Goal: Information Seeking & Learning: Learn about a topic

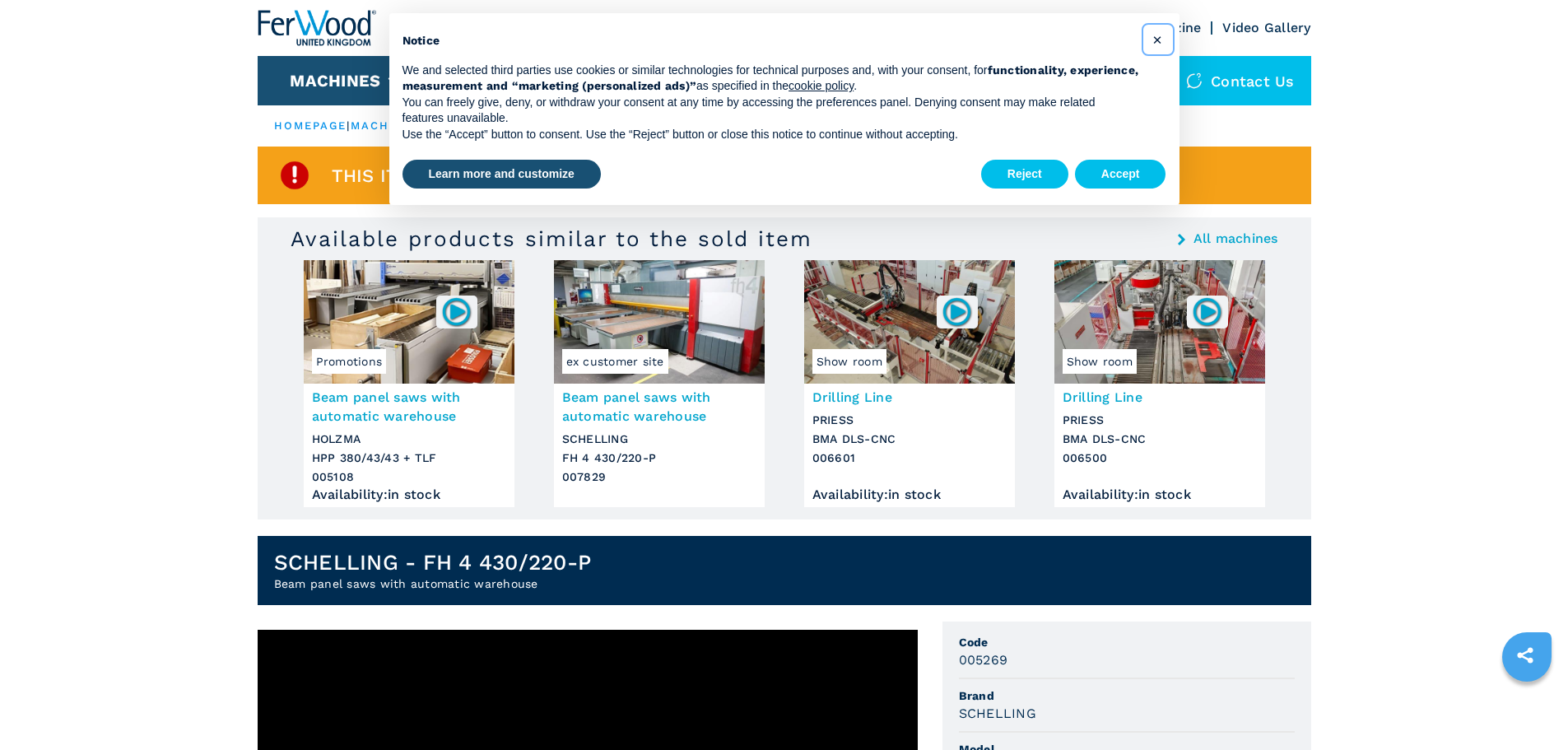
click at [1158, 41] on span "×" at bounding box center [1157, 39] width 10 height 20
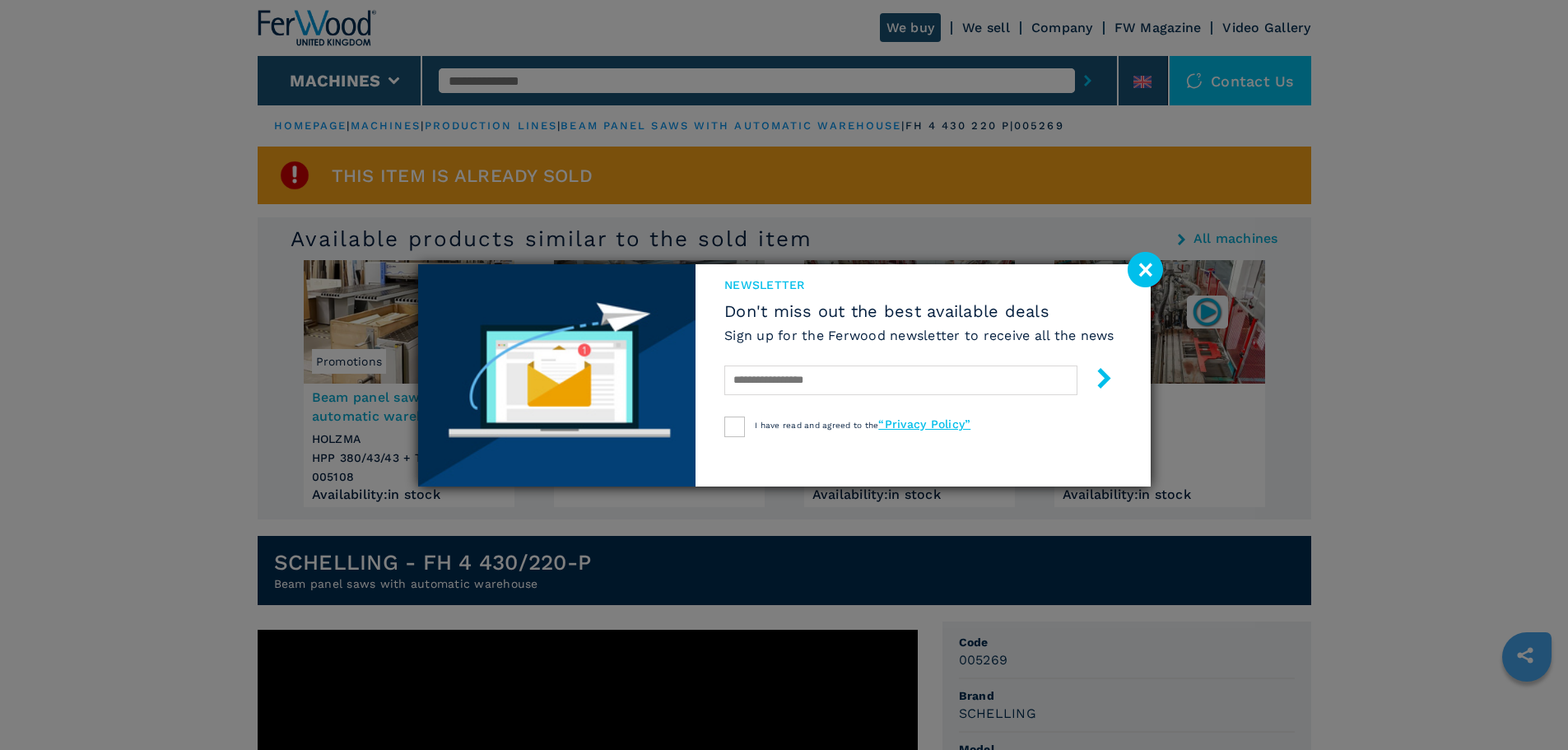
click at [1144, 267] on image at bounding box center [1144, 270] width 36 height 36
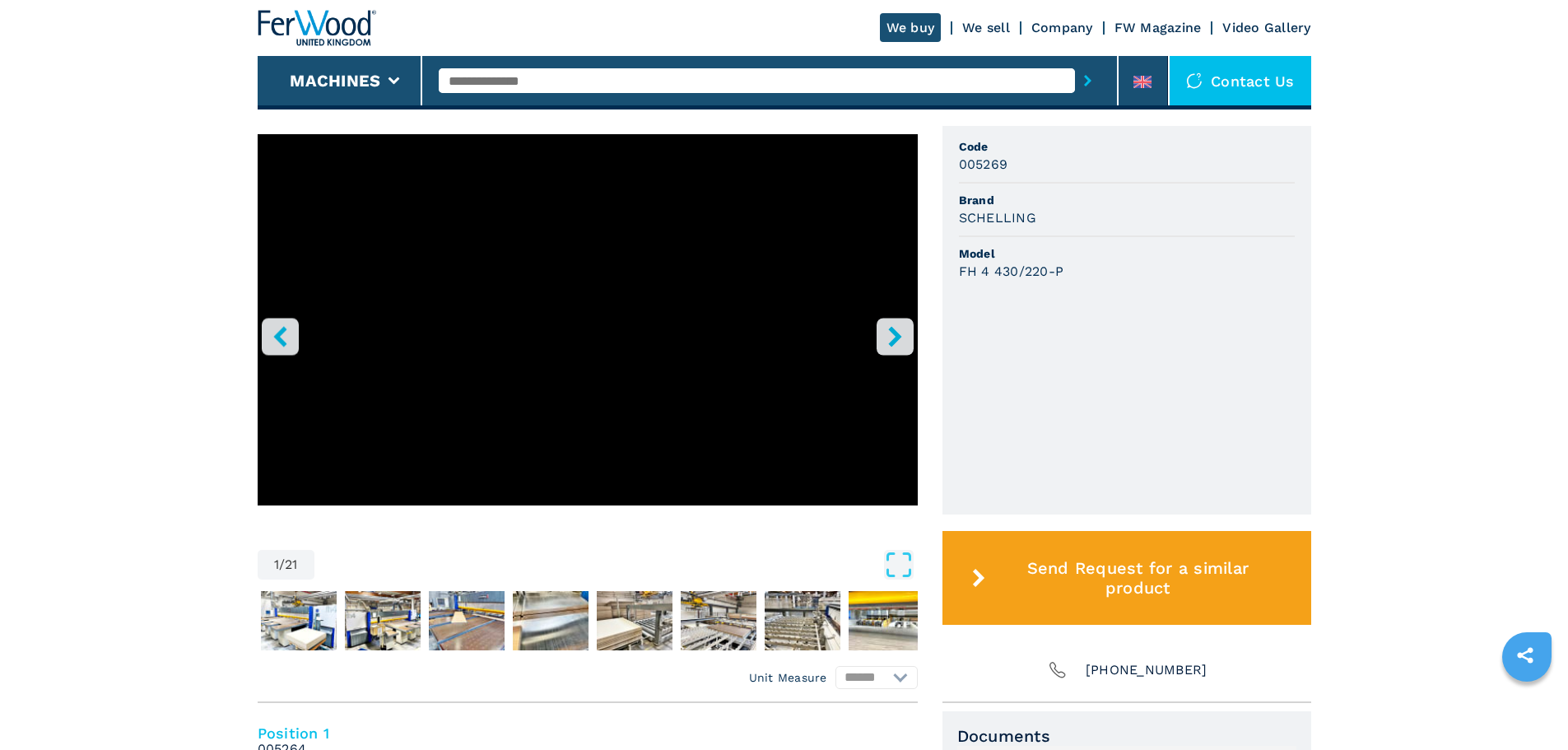
scroll to position [577, 0]
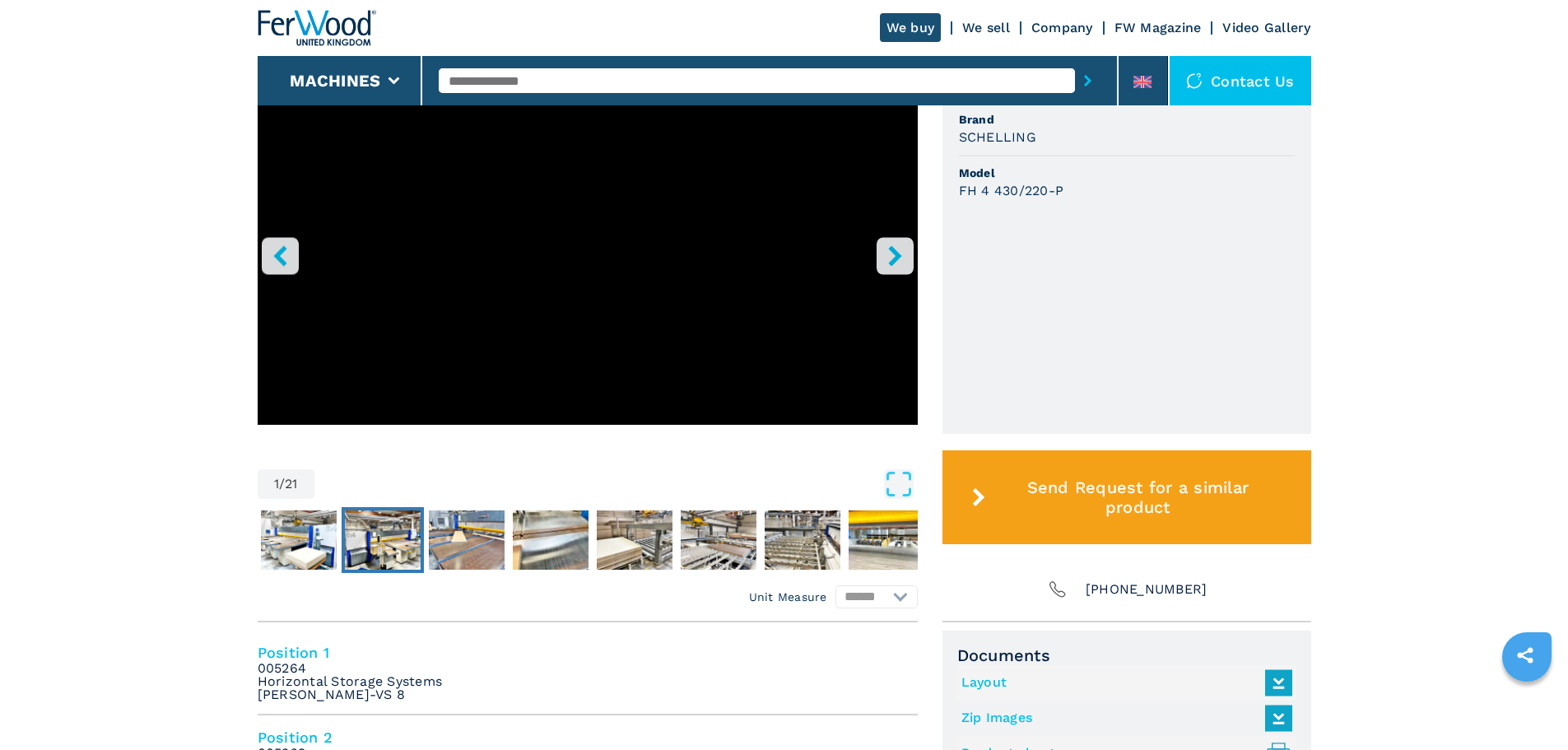
click at [387, 537] on img "Go to Slide 3" at bounding box center [382, 540] width 76 height 60
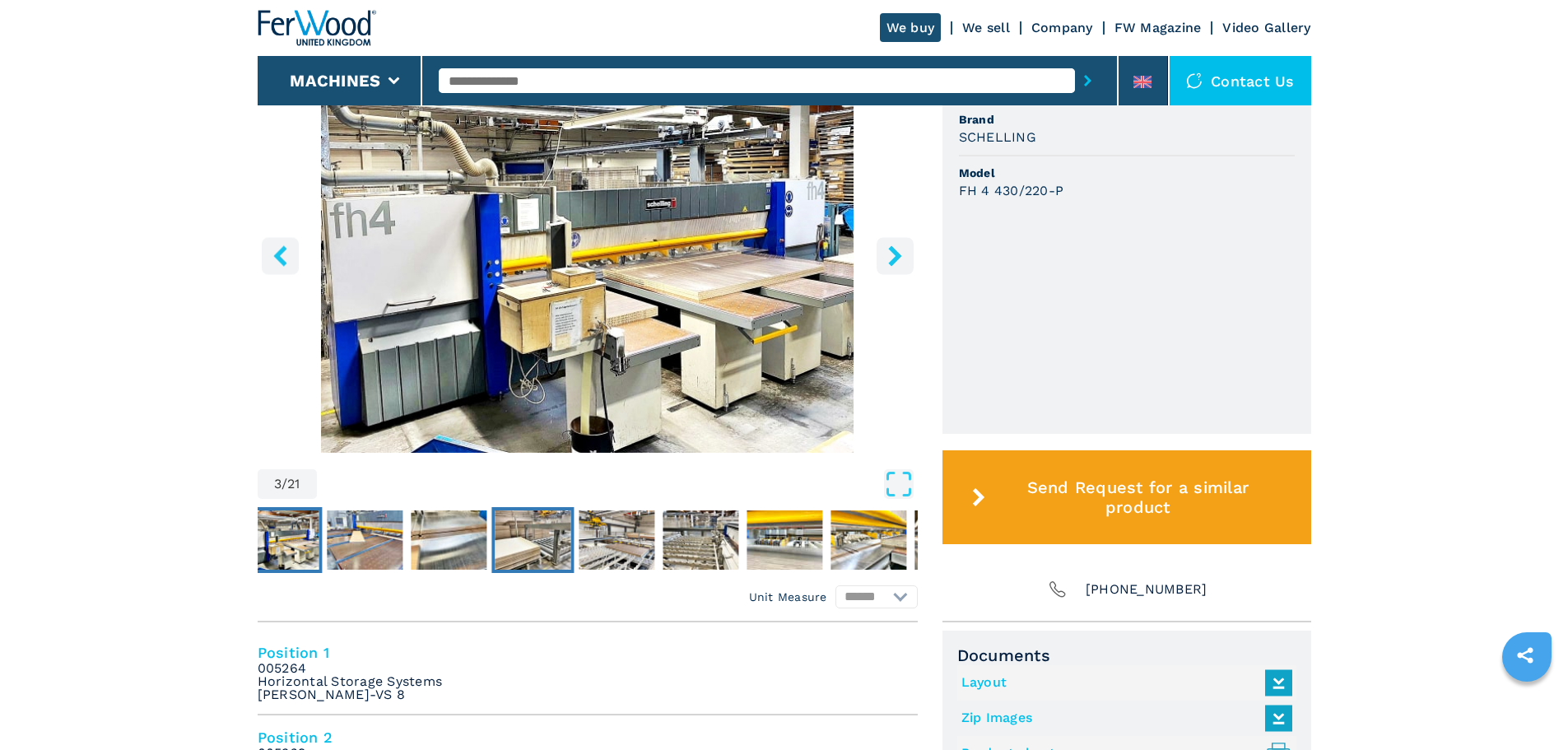
click at [518, 536] on img "Go to Slide 6" at bounding box center [532, 540] width 76 height 60
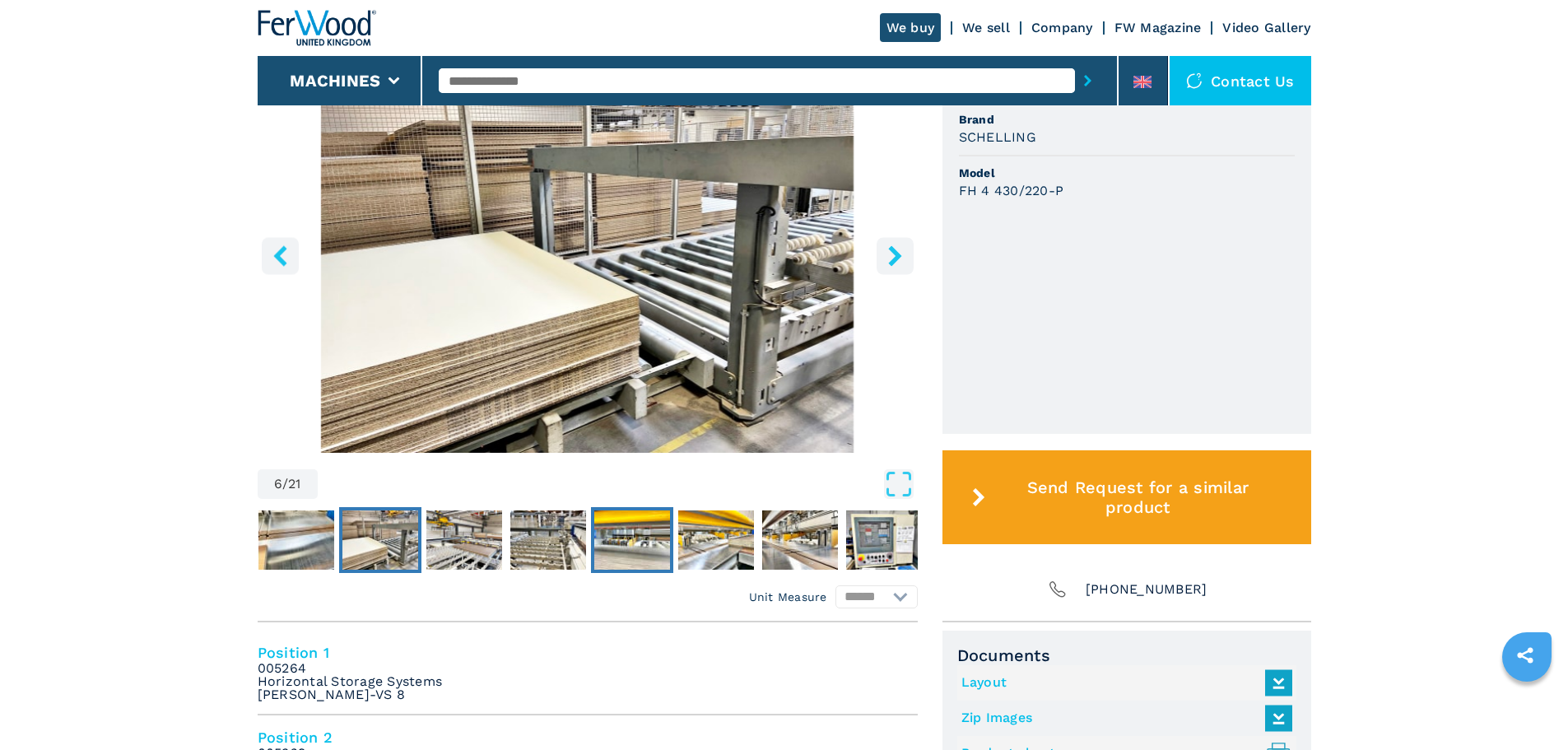
click at [592, 542] on button "Go to Slide 9" at bounding box center [632, 540] width 83 height 65
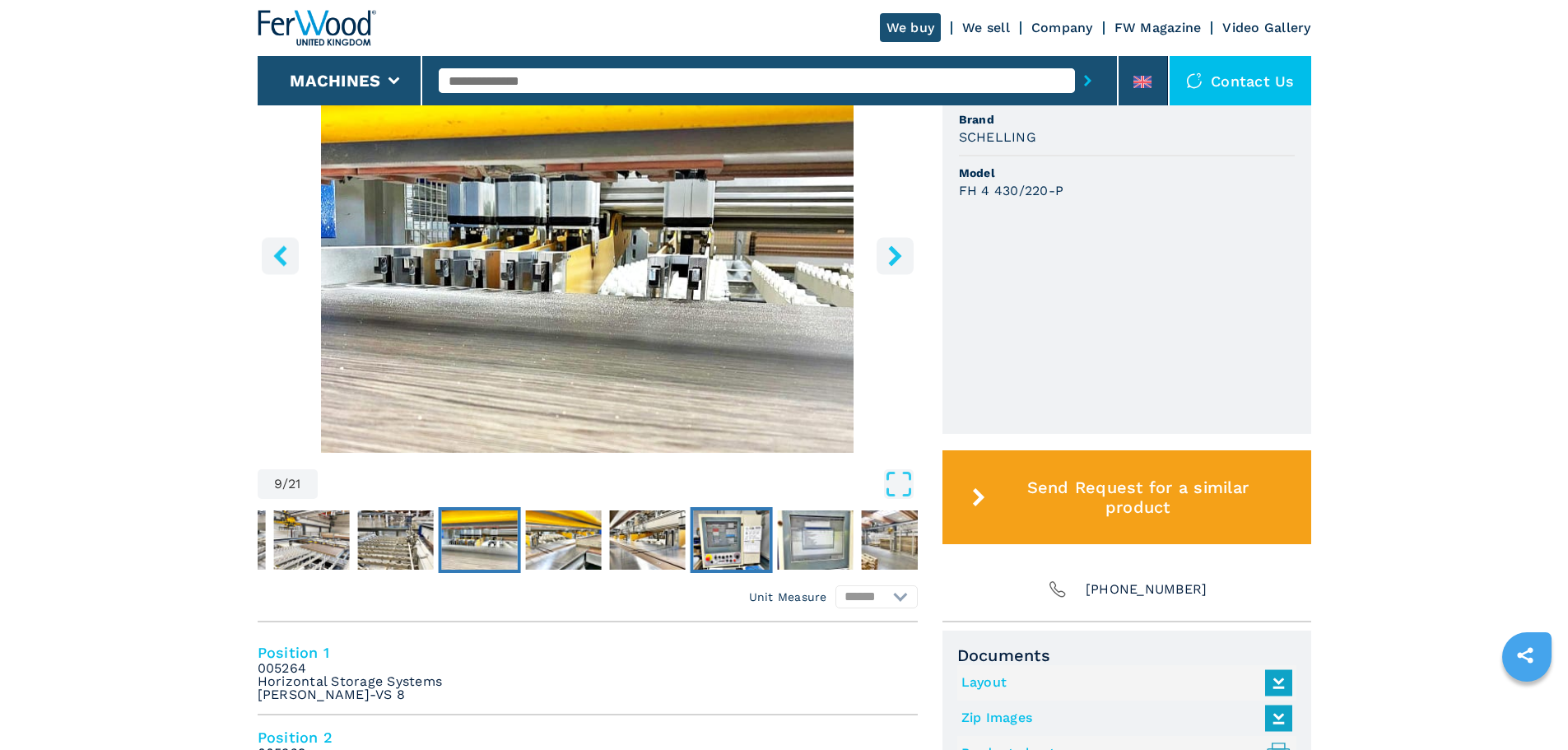
click at [755, 522] on img "Go to Slide 12" at bounding box center [731, 540] width 76 height 60
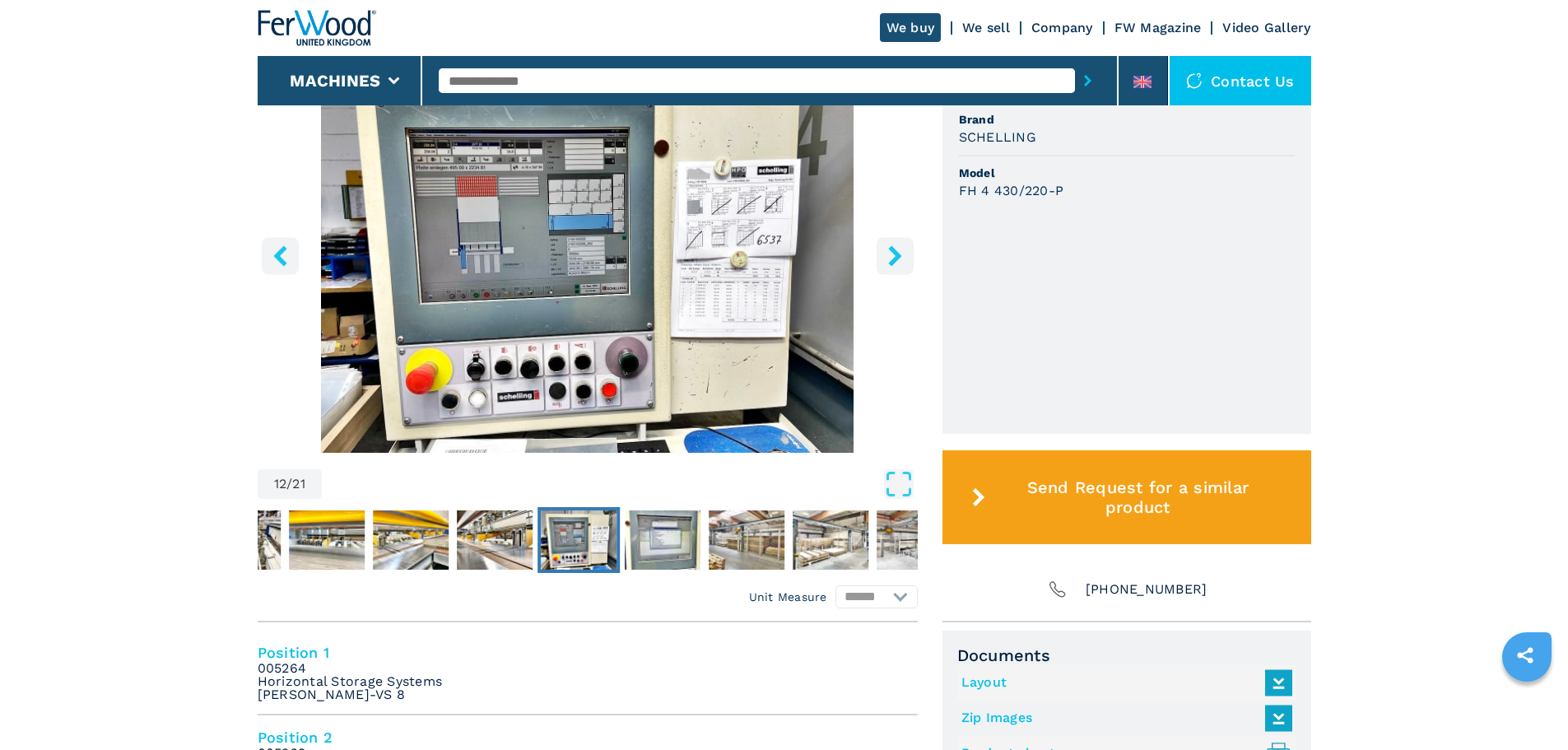
click at [599, 551] on img "Go to Slide 12" at bounding box center [578, 540] width 76 height 60
click at [585, 522] on img "Go to Slide 12" at bounding box center [578, 540] width 76 height 60
click at [469, 536] on img "Go to Slide 11" at bounding box center [495, 540] width 76 height 60
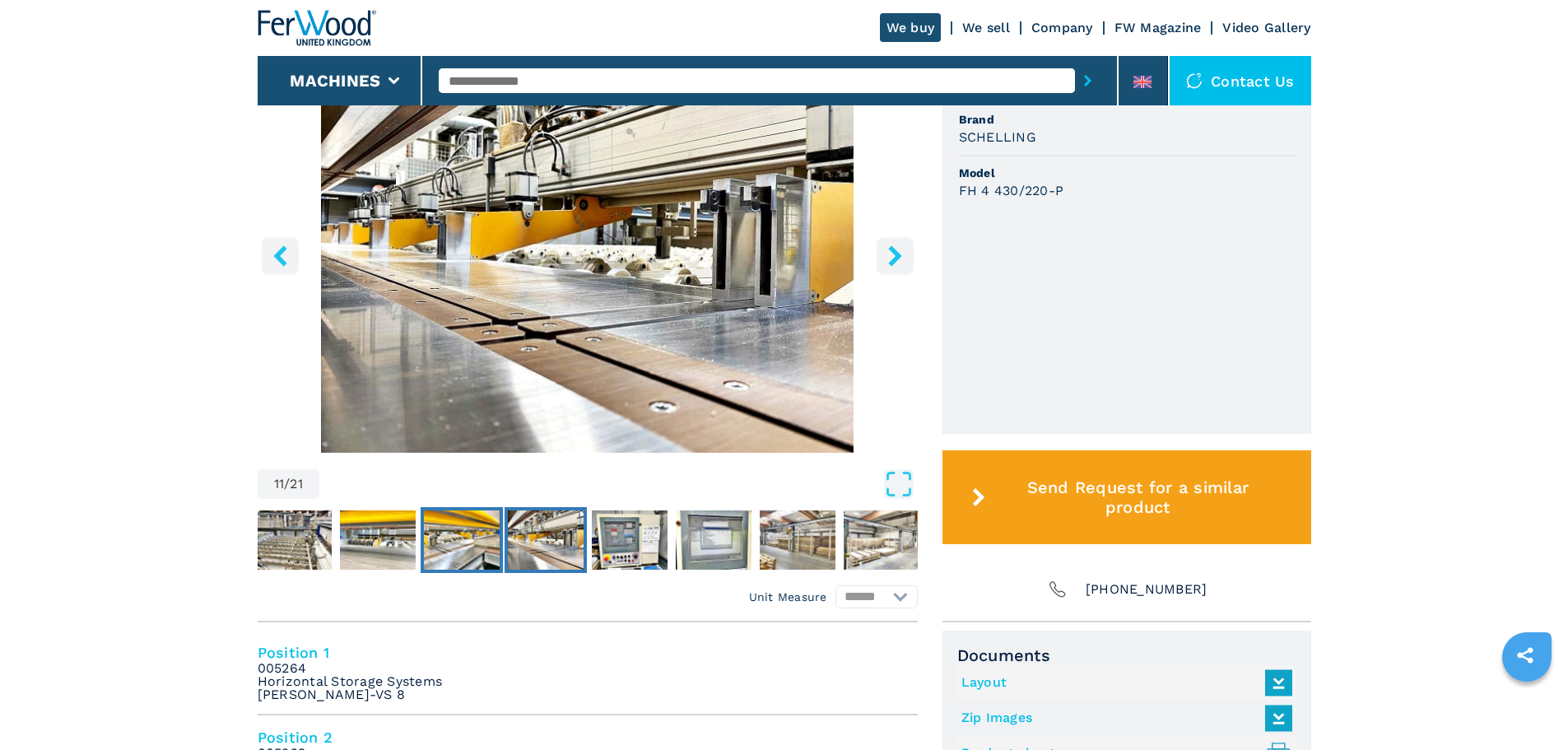
click at [426, 539] on img "Go to Slide 10" at bounding box center [461, 540] width 76 height 60
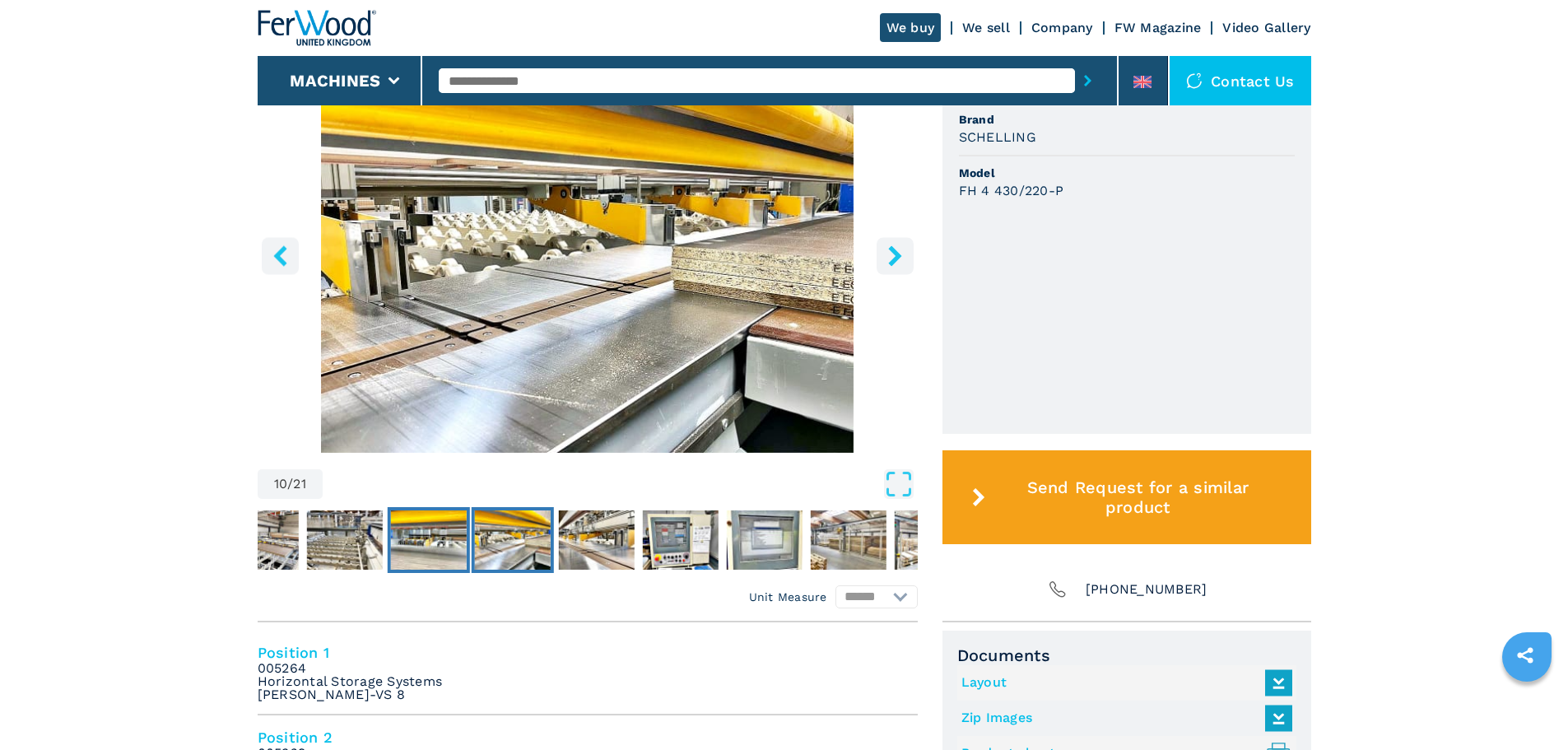
click at [412, 539] on img "Go to Slide 9" at bounding box center [427, 540] width 76 height 60
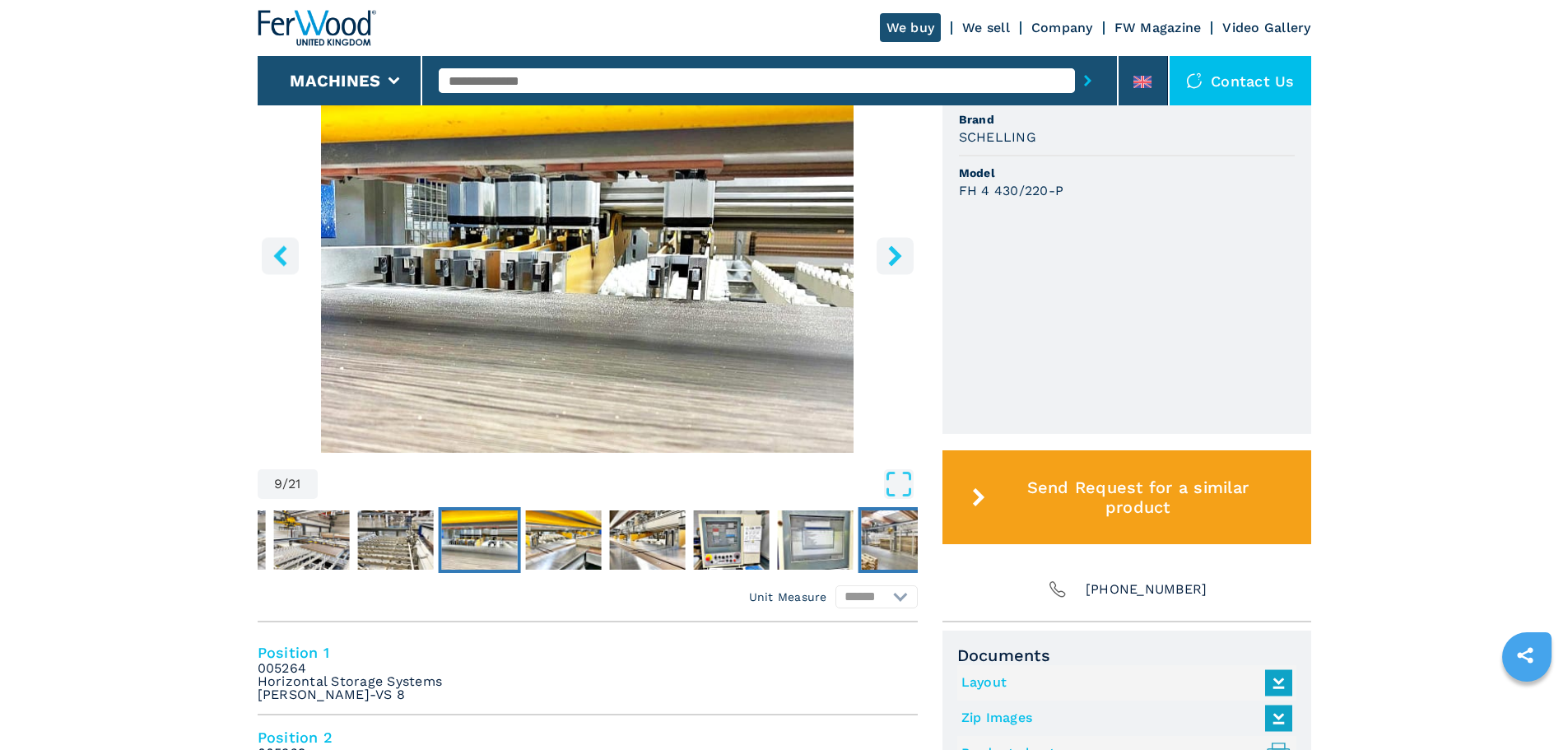
click at [873, 535] on img "Go to Slide 14" at bounding box center [898, 540] width 76 height 60
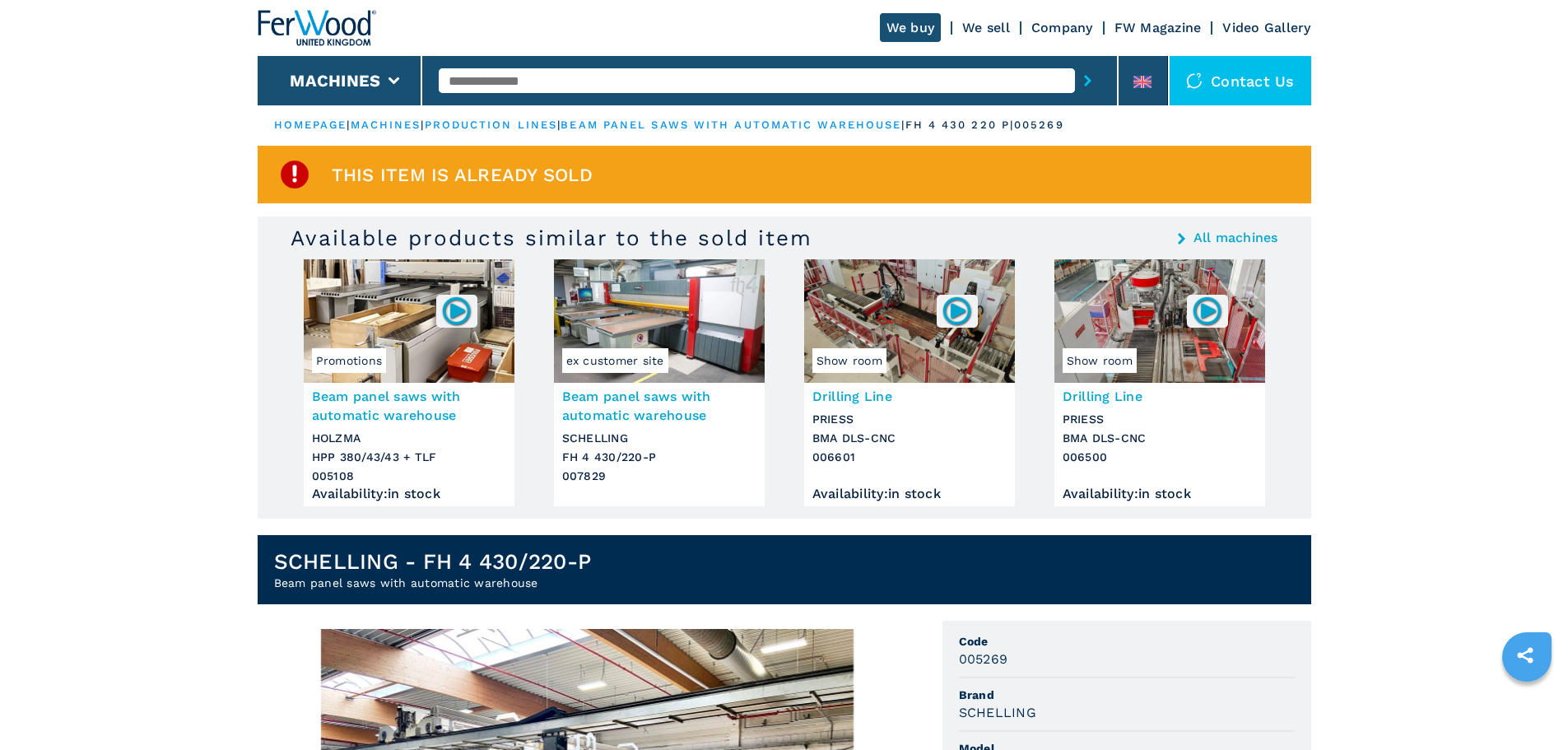
scroll to position [0, 0]
